Goal: Book appointment/travel/reservation

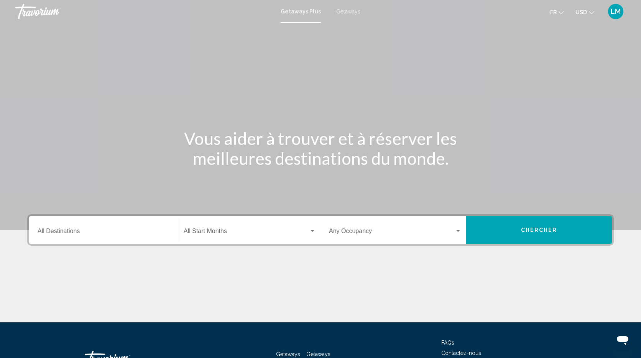
click at [65, 237] on div "Destination All Destinations" at bounding box center [104, 230] width 133 height 24
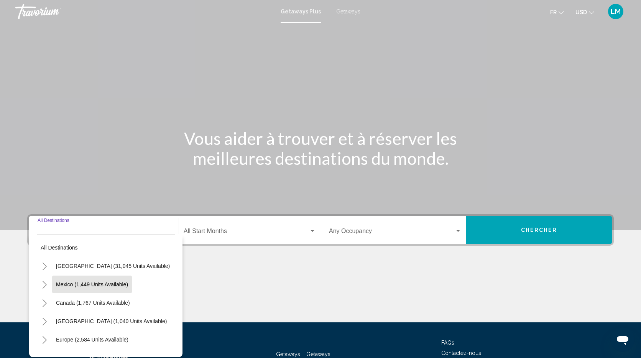
scroll to position [58, 0]
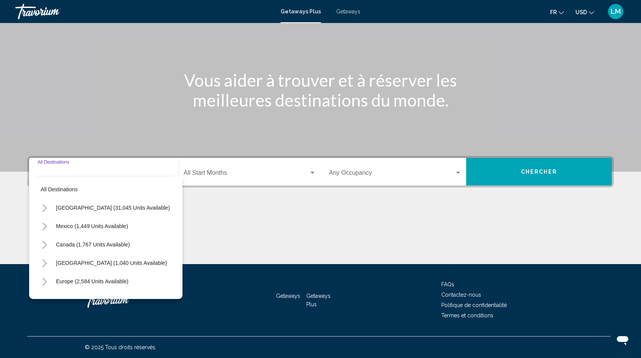
click at [47, 259] on button "Toggle Caribbean & Atlantic Islands (1,040 units available)" at bounding box center [44, 262] width 15 height 15
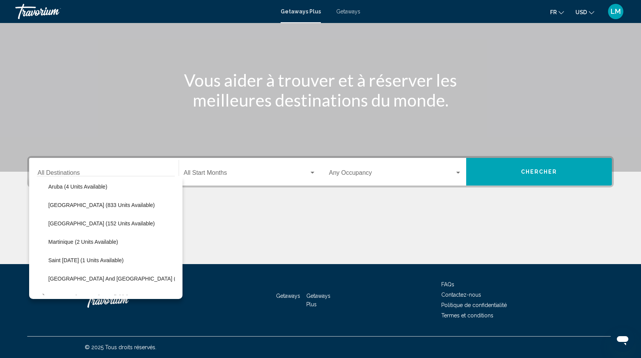
scroll to position [101, 0]
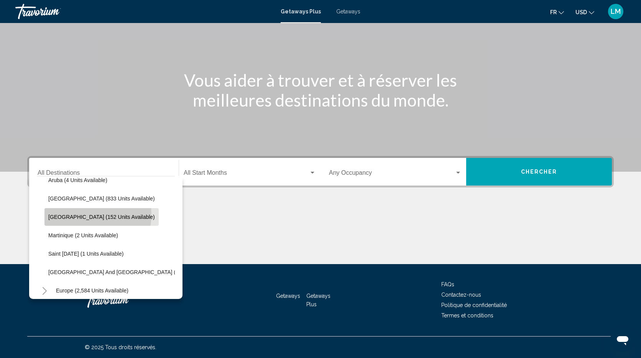
click at [81, 215] on span "[GEOGRAPHIC_DATA] (152 units available)" at bounding box center [101, 217] width 107 height 6
type input "**********"
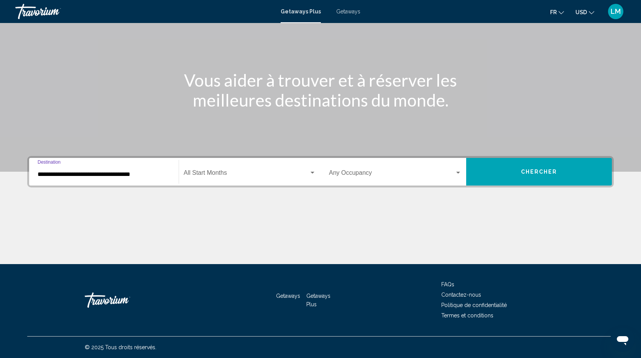
click at [218, 166] on div "Start Month All Start Months" at bounding box center [250, 172] width 132 height 24
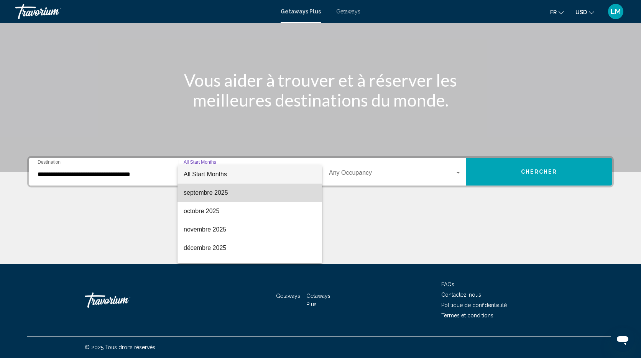
click at [228, 193] on span "septembre 2025" at bounding box center [250, 193] width 132 height 18
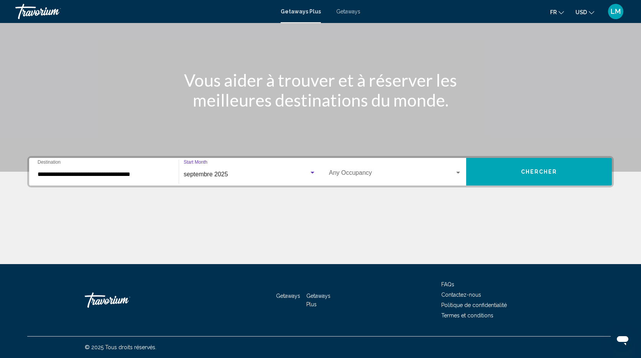
click at [378, 174] on span "Search widget" at bounding box center [392, 174] width 126 height 7
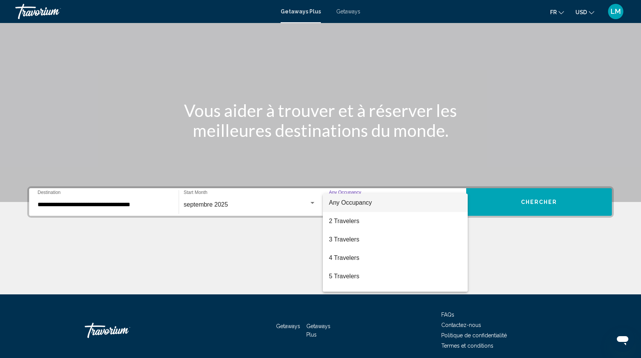
scroll to position [25, 0]
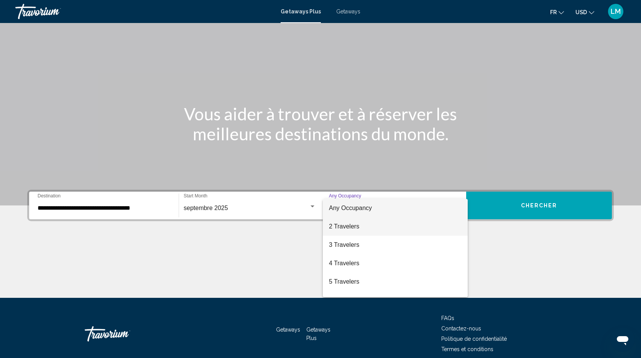
click at [385, 225] on span "2 Travelers" at bounding box center [395, 226] width 133 height 18
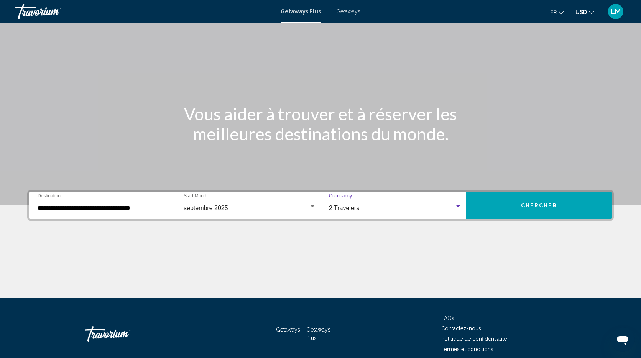
click at [532, 209] on span "Chercher" at bounding box center [539, 206] width 36 height 6
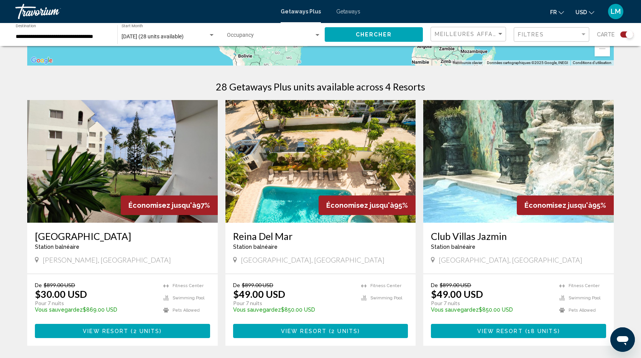
scroll to position [219, 0]
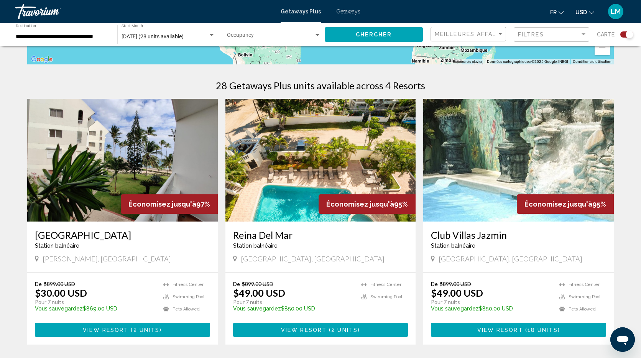
click at [346, 139] on img "Main content" at bounding box center [320, 160] width 191 height 123
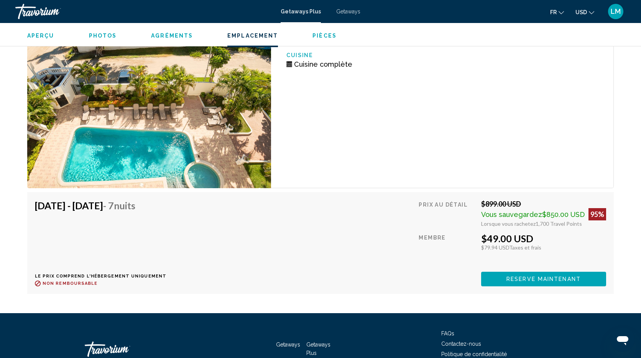
scroll to position [1390, 0]
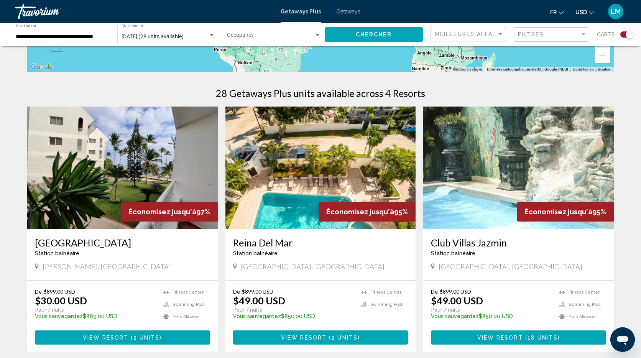
scroll to position [222, 0]
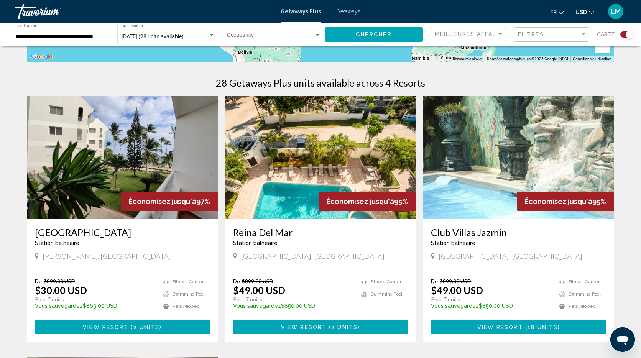
click at [480, 136] on img "Main content" at bounding box center [518, 157] width 191 height 123
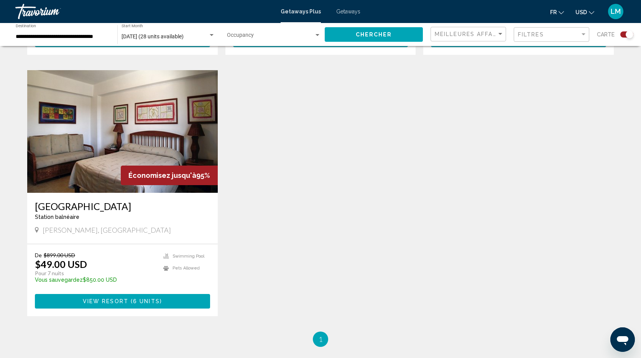
scroll to position [509, 0]
click at [189, 139] on img "Main content" at bounding box center [122, 132] width 191 height 123
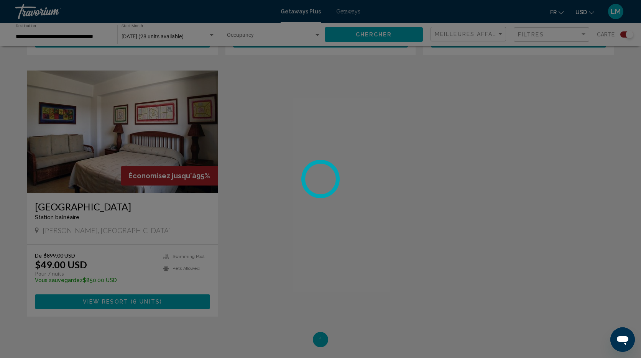
scroll to position [510, 0]
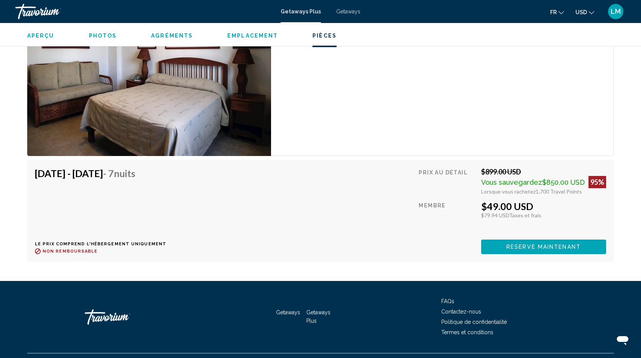
scroll to position [2023, 0]
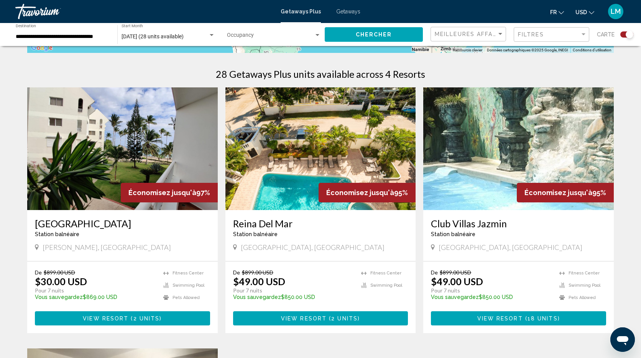
scroll to position [227, 0]
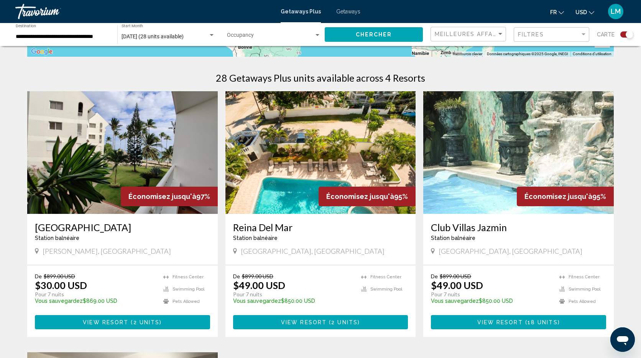
click at [183, 126] on img "Main content" at bounding box center [122, 152] width 191 height 123
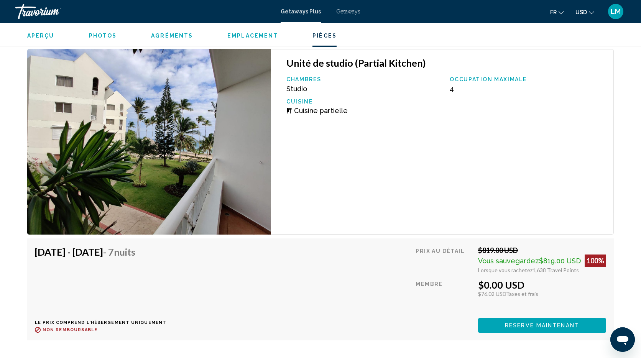
scroll to position [1148, 0]
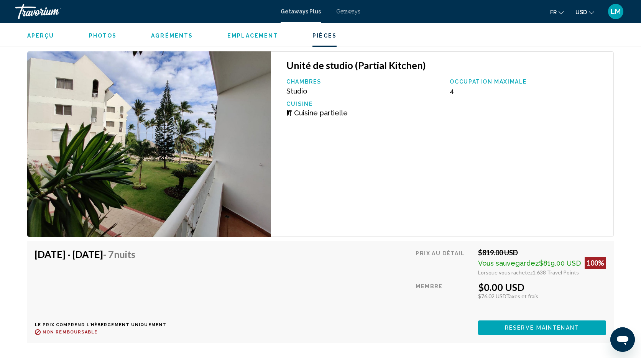
click at [349, 14] on span "Getaways" at bounding box center [348, 11] width 24 height 6
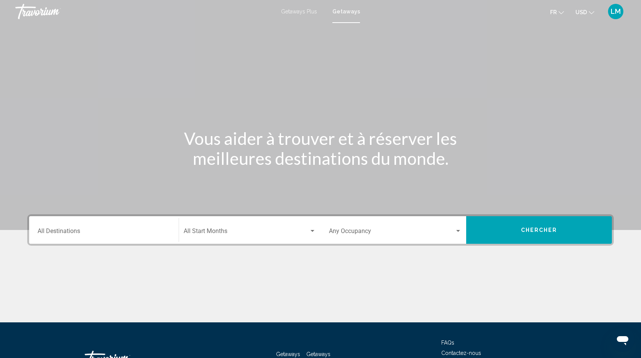
click at [86, 237] on div "Destination All Destinations" at bounding box center [104, 230] width 133 height 24
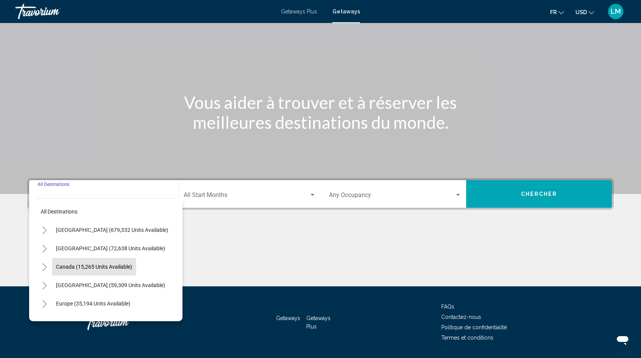
scroll to position [58, 0]
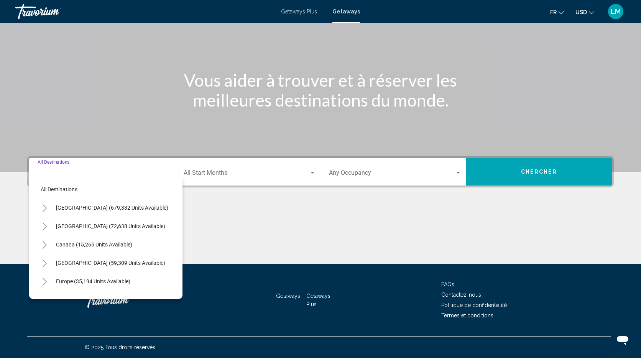
click at [43, 263] on icon "Toggle Caribbean & Atlantic Islands (59,309 units available)" at bounding box center [45, 264] width 6 height 8
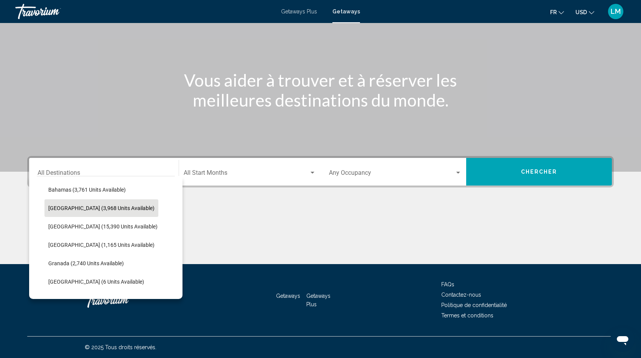
scroll to position [115, 0]
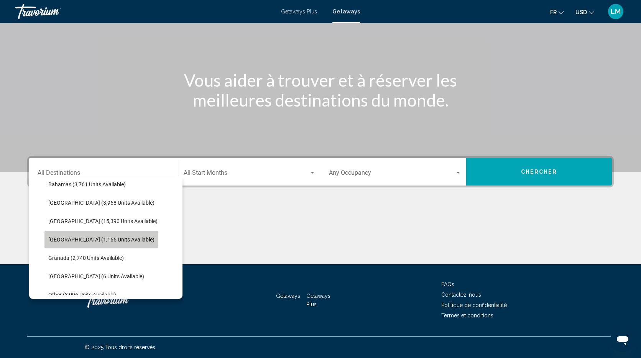
click at [112, 235] on button "[GEOGRAPHIC_DATA] (1,165 units available)" at bounding box center [101, 240] width 114 height 18
type input "**********"
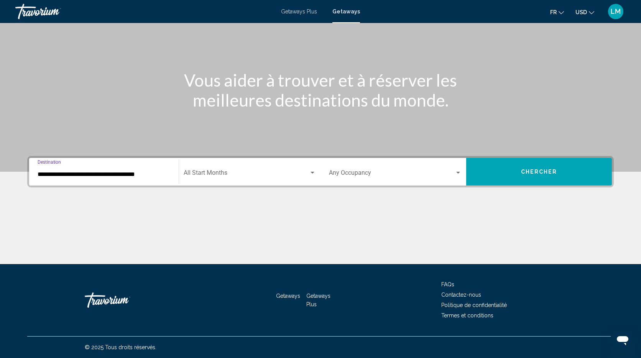
click at [312, 173] on div "Search widget" at bounding box center [313, 173] width 4 height 2
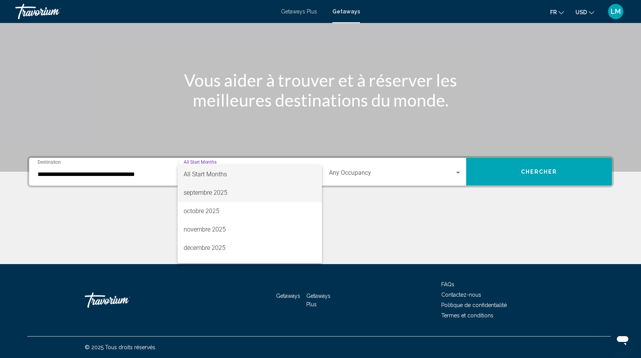
click at [235, 192] on span "septembre 2025" at bounding box center [250, 193] width 132 height 18
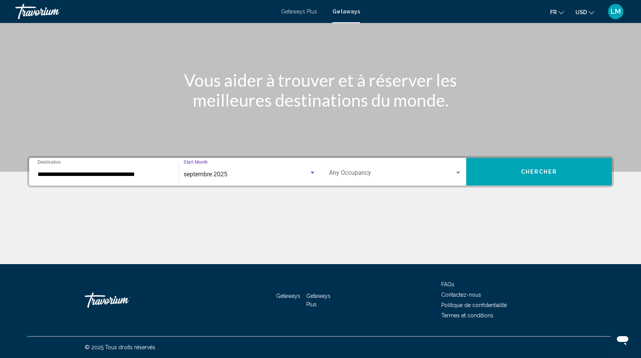
click at [427, 172] on span "Search widget" at bounding box center [392, 174] width 126 height 7
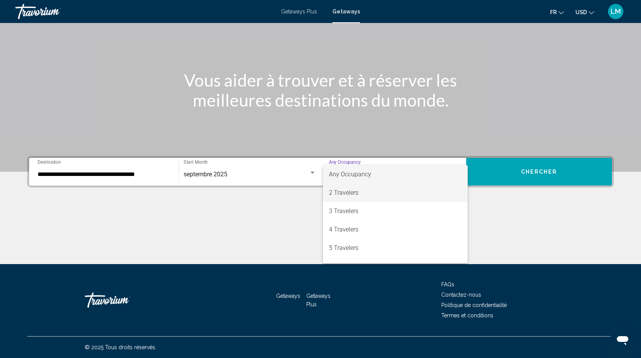
click at [383, 198] on span "2 Travelers" at bounding box center [395, 193] width 133 height 18
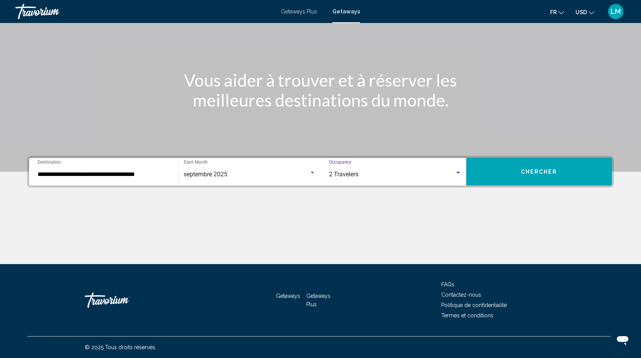
click at [542, 175] on span "Chercher" at bounding box center [539, 172] width 36 height 6
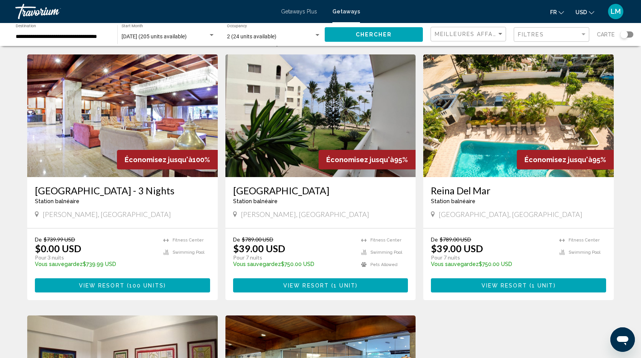
scroll to position [30, 0]
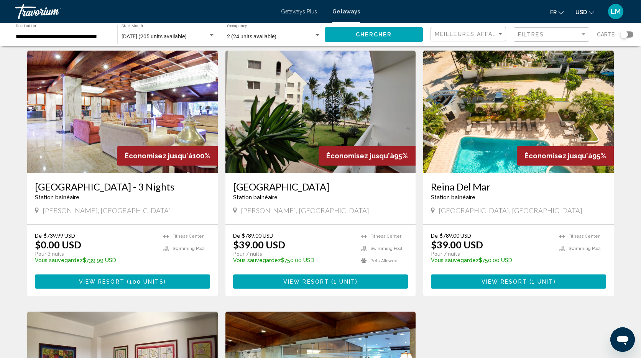
click at [332, 100] on img "Main content" at bounding box center [320, 112] width 191 height 123
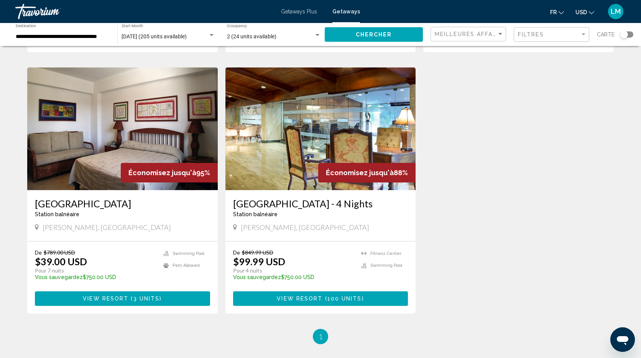
scroll to position [276, 0]
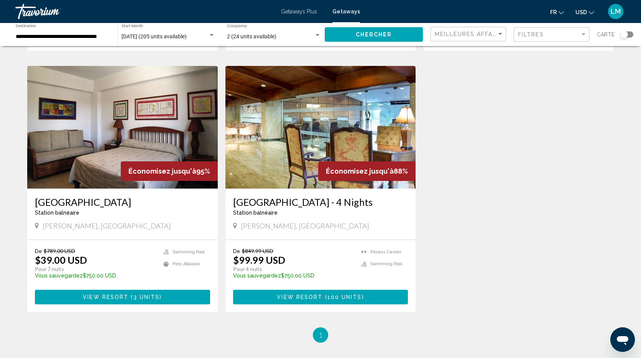
click at [296, 107] on img "Main content" at bounding box center [320, 127] width 191 height 123
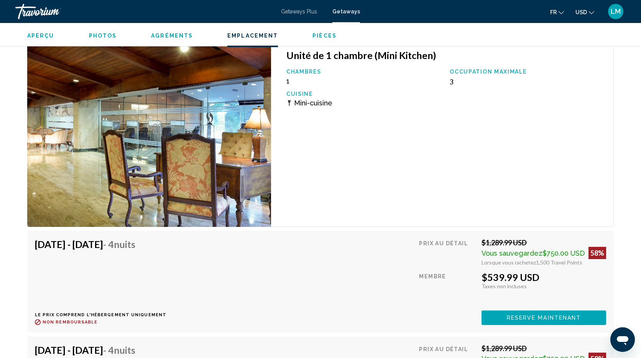
scroll to position [1276, 0]
